Goal: Information Seeking & Learning: Learn about a topic

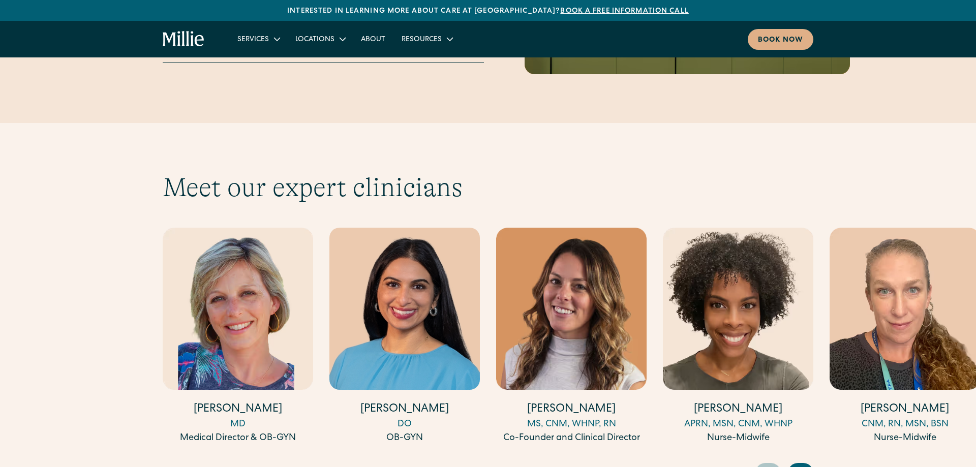
scroll to position [3059, 0]
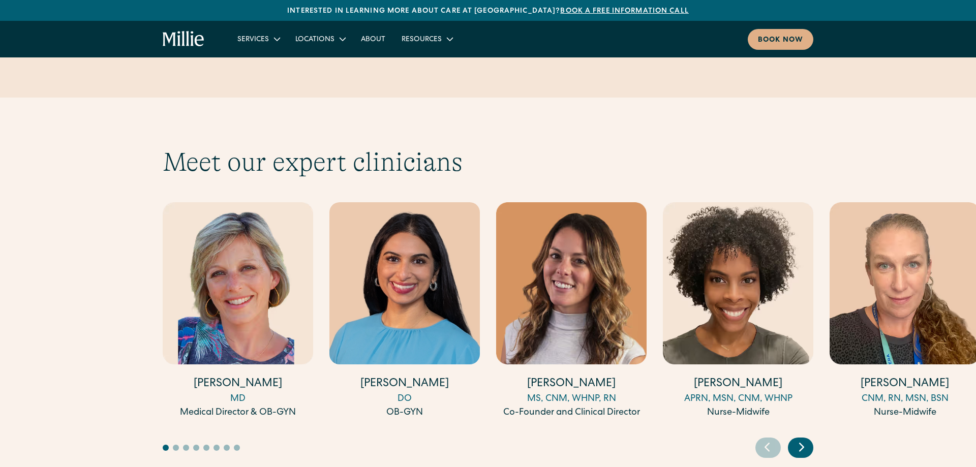
click at [808, 439] on icon "Next slide" at bounding box center [801, 447] width 15 height 16
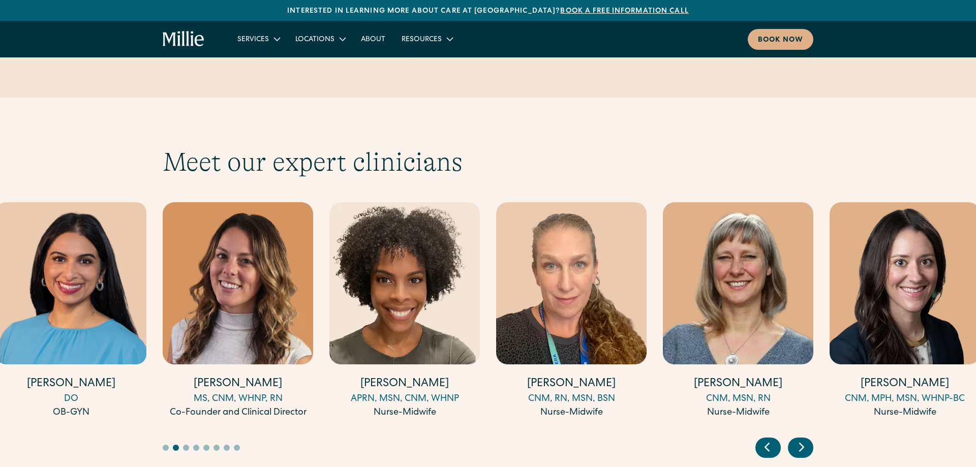
click at [807, 439] on icon "Next slide" at bounding box center [801, 447] width 15 height 16
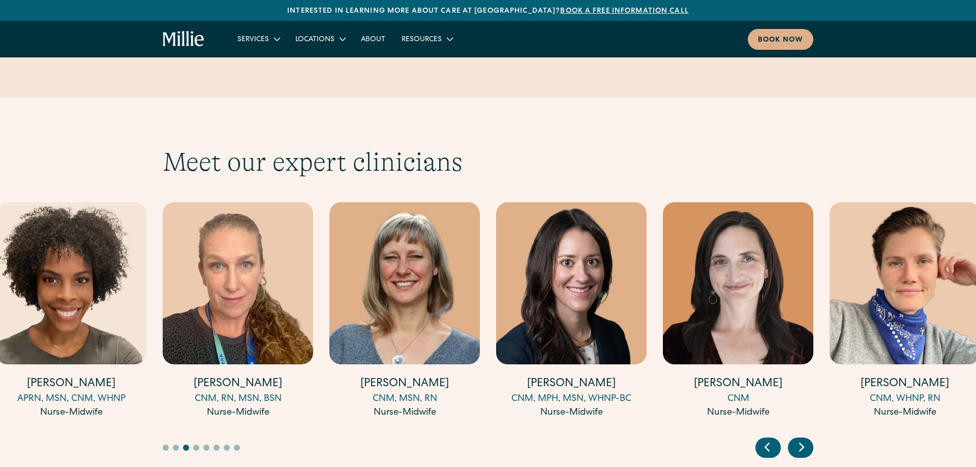
click at [806, 439] on icon "Next slide" at bounding box center [801, 447] width 15 height 16
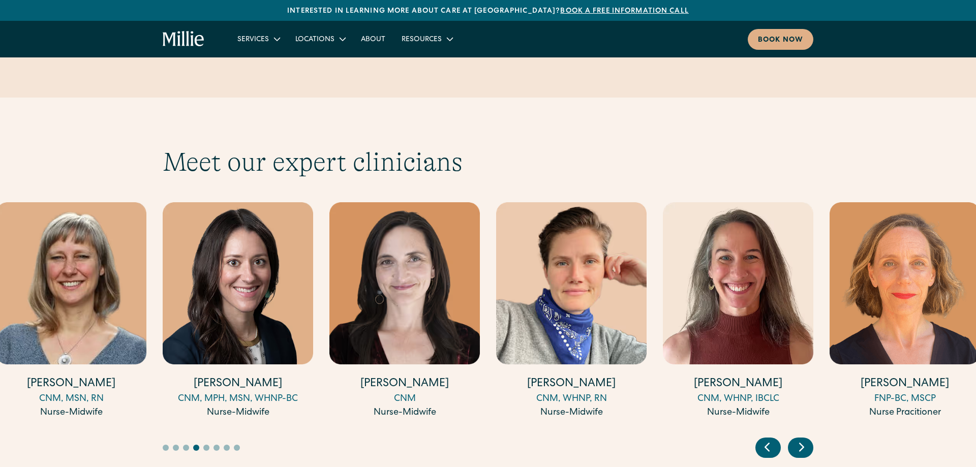
click at [805, 439] on icon "Next slide" at bounding box center [801, 447] width 15 height 16
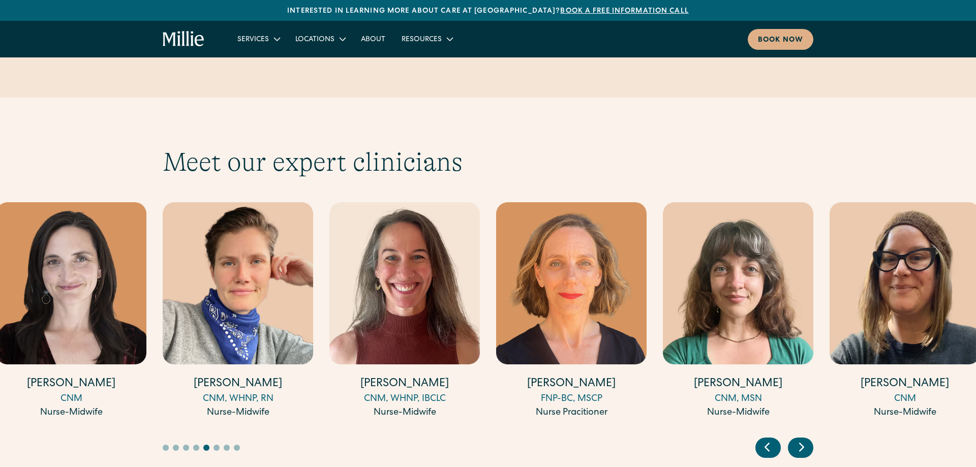
click at [805, 439] on icon "Next slide" at bounding box center [801, 447] width 15 height 16
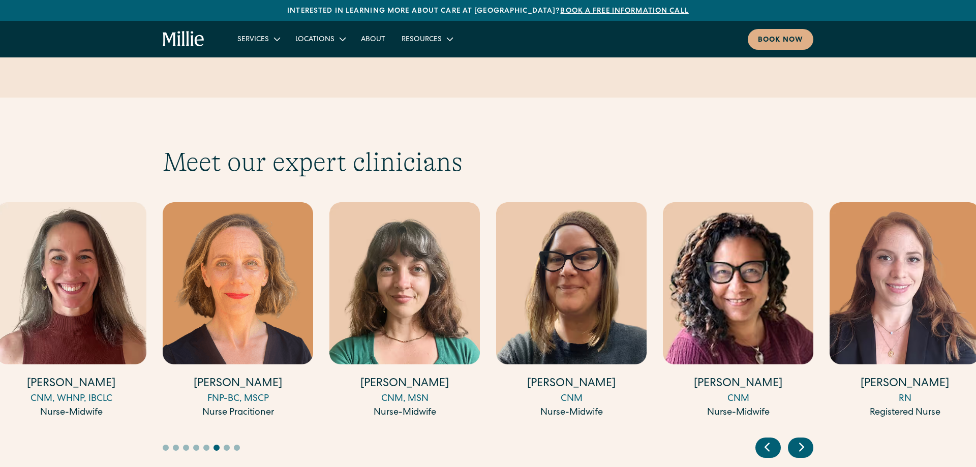
click at [805, 439] on icon "Next slide" at bounding box center [801, 447] width 15 height 16
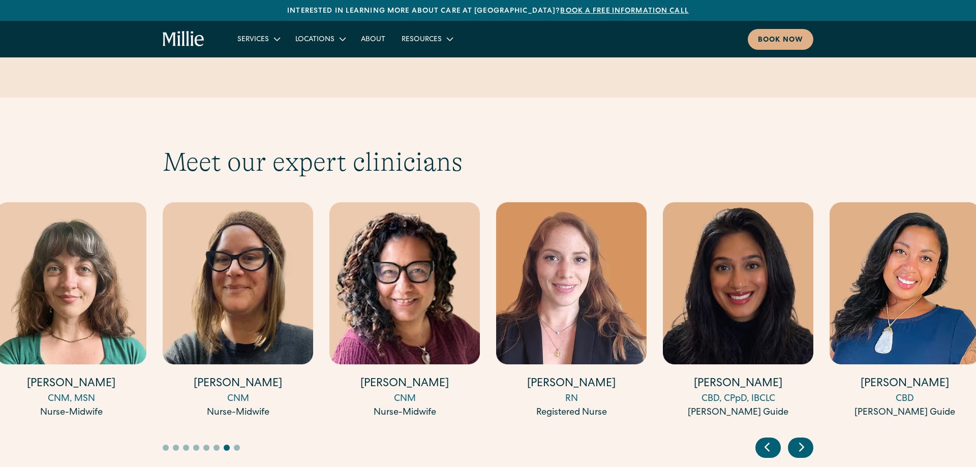
click at [812, 438] on div "Next slide" at bounding box center [800, 448] width 25 height 20
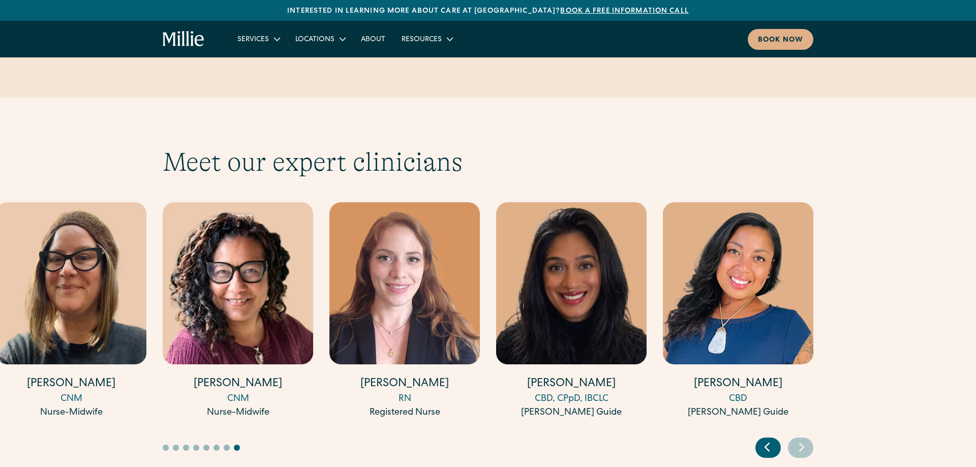
click at [812, 438] on div "Next slide" at bounding box center [800, 448] width 25 height 20
click at [546, 392] on div "CBD, CPpD, IBCLC" at bounding box center [571, 399] width 150 height 14
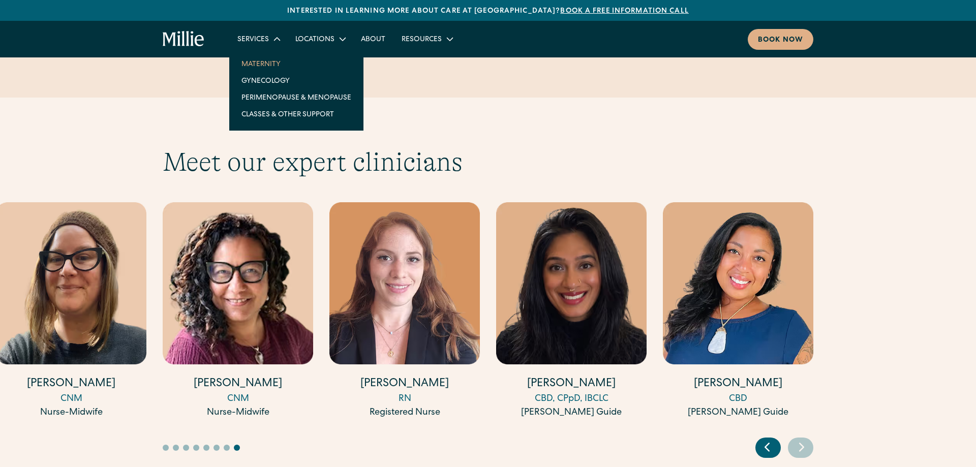
click at [272, 63] on link "Maternity" at bounding box center [296, 63] width 126 height 17
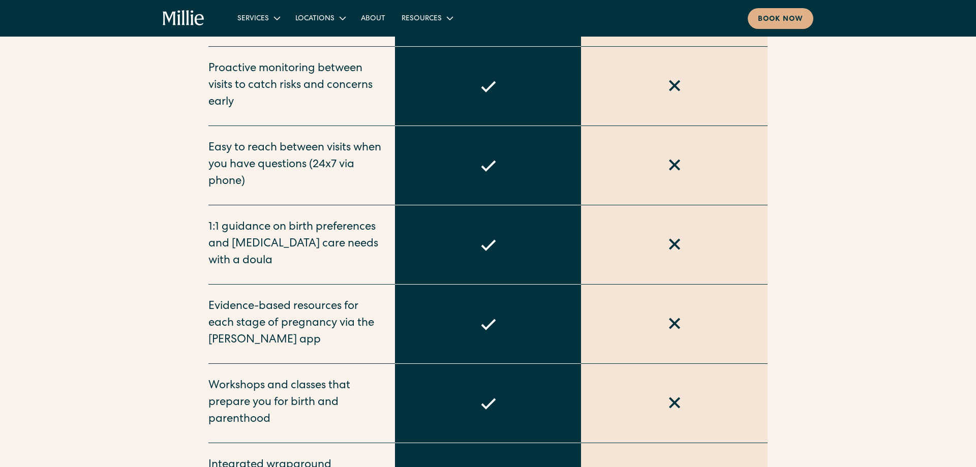
scroll to position [570, 0]
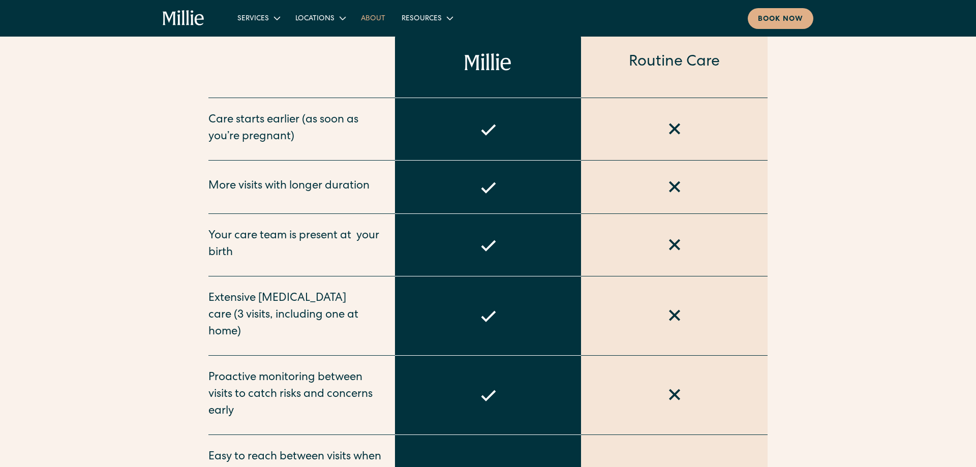
click at [364, 19] on link "About" at bounding box center [373, 18] width 41 height 17
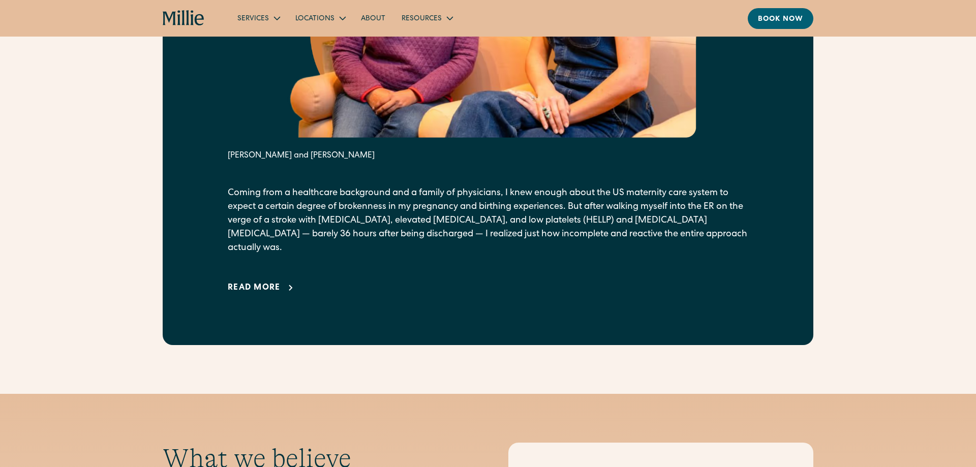
scroll to position [674, 0]
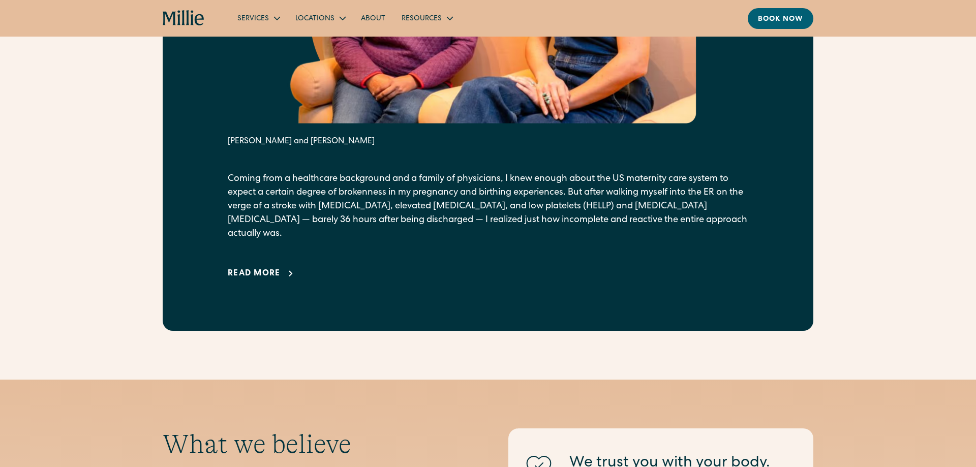
click at [279, 268] on div "Read more" at bounding box center [254, 274] width 53 height 12
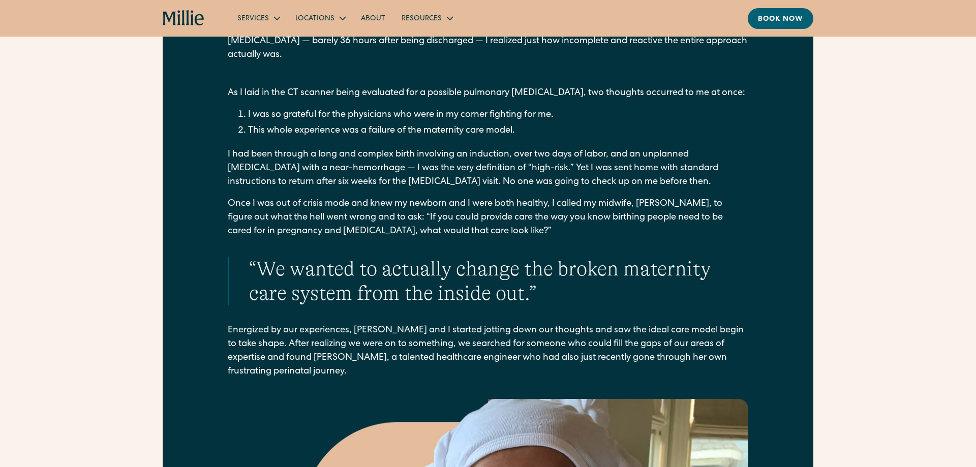
scroll to position [881, 0]
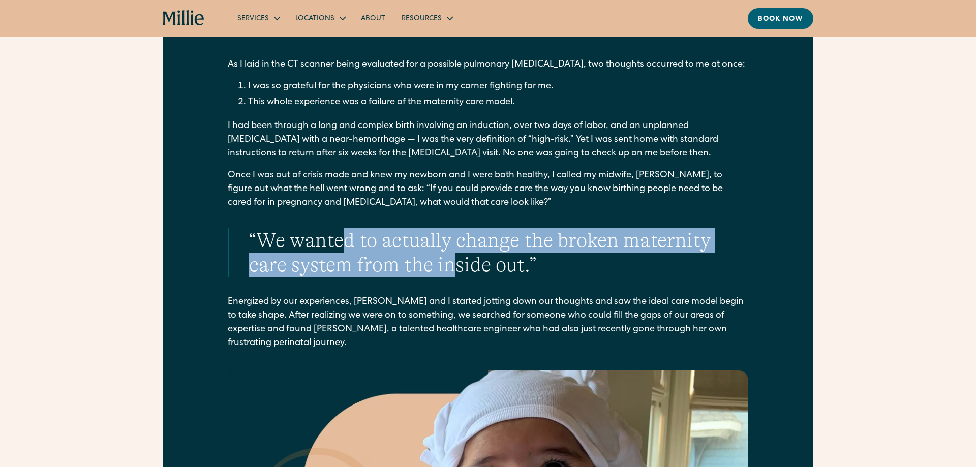
drag, startPoint x: 342, startPoint y: 231, endPoint x: 457, endPoint y: 265, distance: 120.3
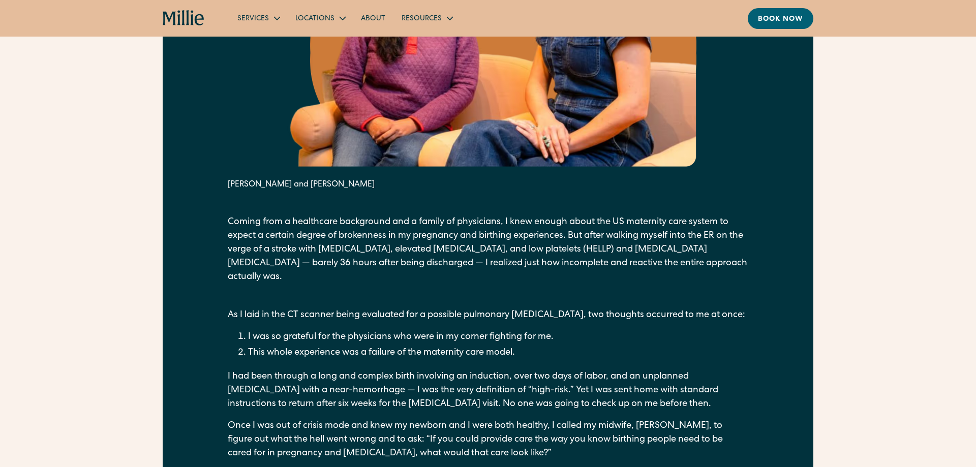
scroll to position [622, 0]
